Goal: Task Accomplishment & Management: Use online tool/utility

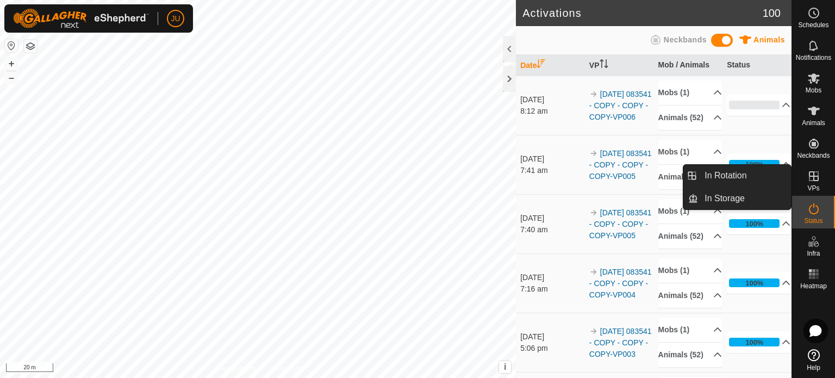
drag, startPoint x: 814, startPoint y: 194, endPoint x: 814, endPoint y: 179, distance: 15.2
click at [814, 179] on icon at bounding box center [814, 176] width 13 height 13
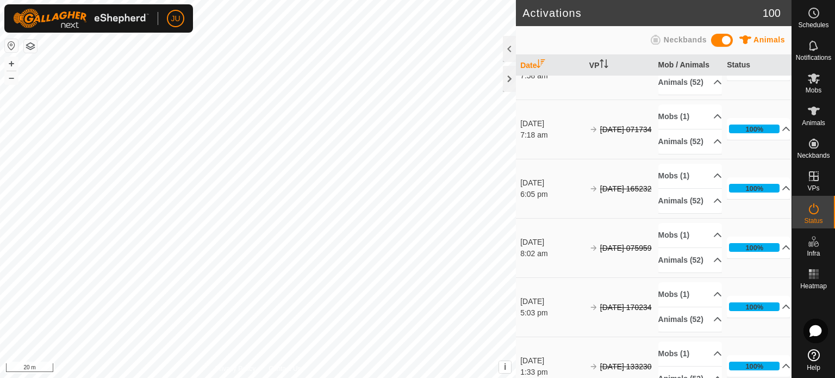
scroll to position [1468, 0]
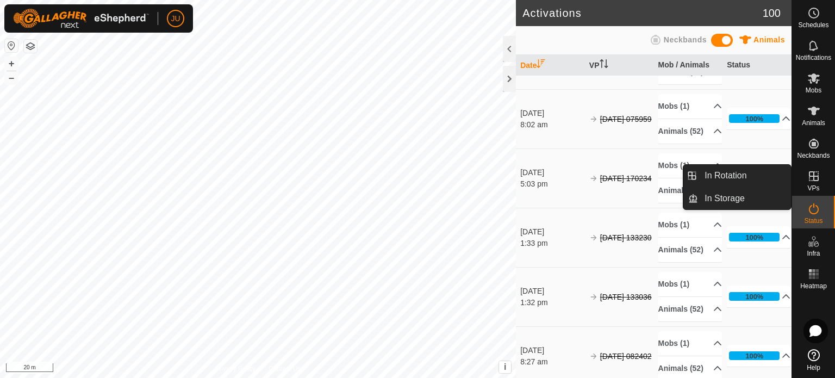
click at [816, 178] on icon at bounding box center [814, 176] width 13 height 13
click at [735, 169] on link "In Rotation" at bounding box center [744, 176] width 93 height 22
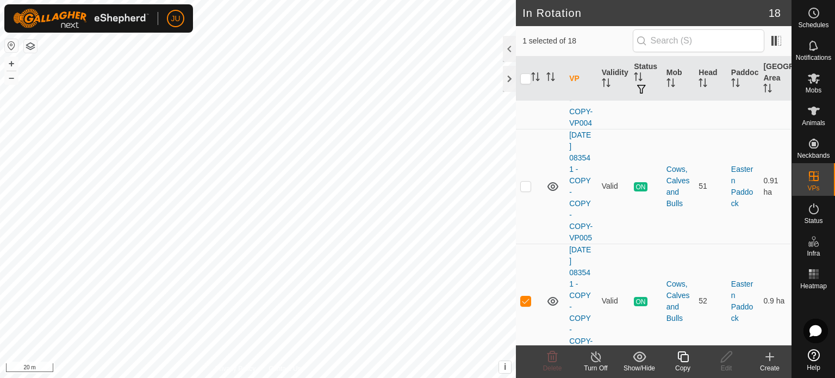
scroll to position [1279, 0]
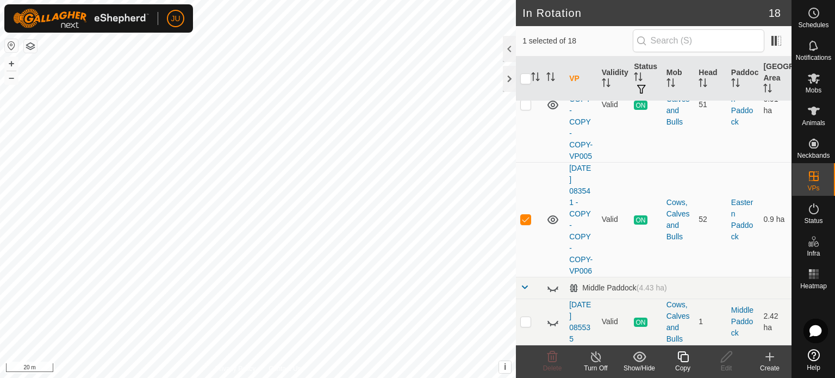
click at [683, 358] on icon at bounding box center [684, 356] width 14 height 13
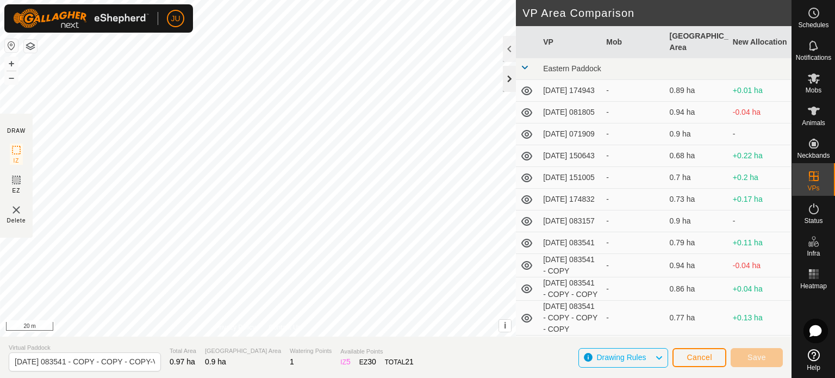
click at [512, 77] on div at bounding box center [509, 79] width 13 height 26
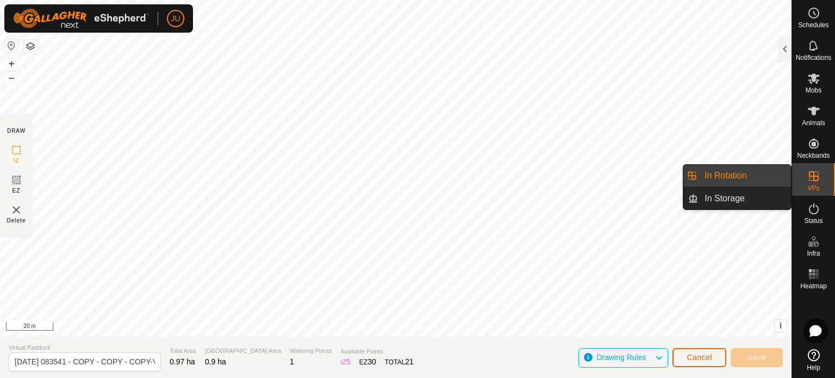
click at [701, 354] on span "Cancel" at bounding box center [700, 357] width 26 height 9
